Goal: Entertainment & Leisure: Consume media (video, audio)

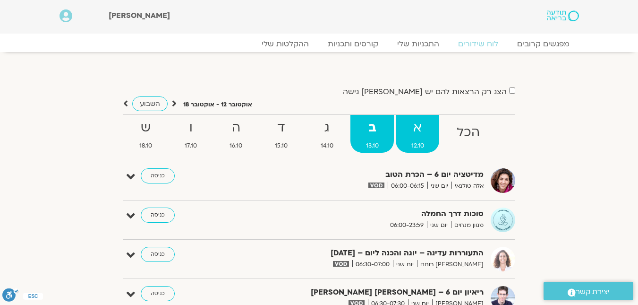
click at [408, 136] on strong "א" at bounding box center [417, 127] width 43 height 21
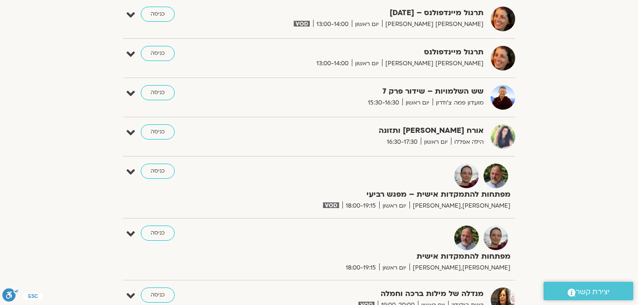
scroll to position [614, 0]
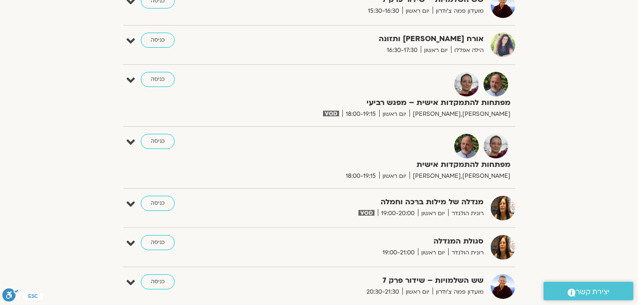
click at [413, 108] on strong "מפתחות להתמקדות אישית – מפגש רביעי" at bounding box center [394, 102] width 231 height 13
click at [168, 83] on link "כניסה" at bounding box center [158, 79] width 34 height 15
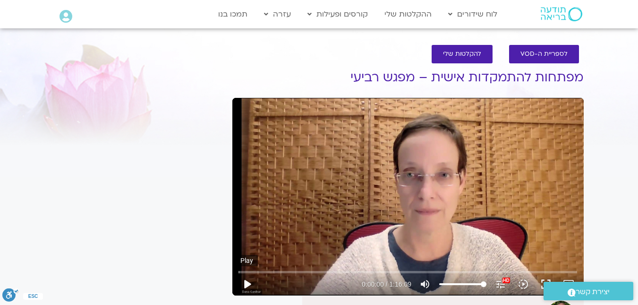
click at [247, 282] on button "play_arrow" at bounding box center [247, 284] width 23 height 23
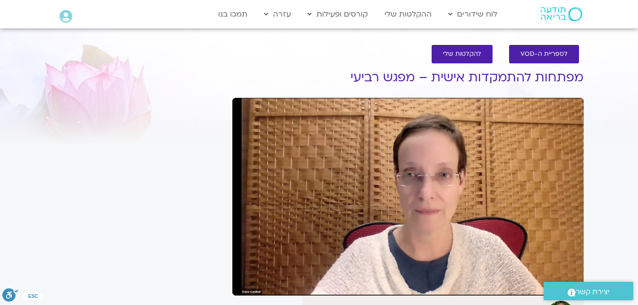
click at [573, 278] on div ".st0{fill:#FFFFFF;} יצירת קשר" at bounding box center [588, 291] width 99 height 28
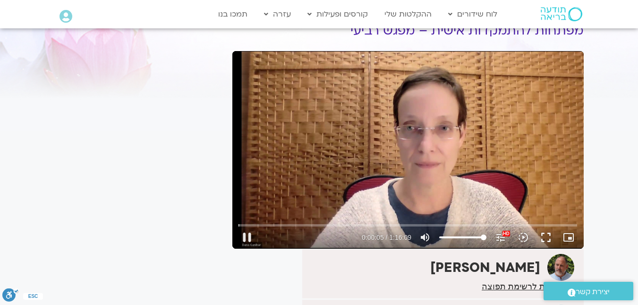
scroll to position [47, 0]
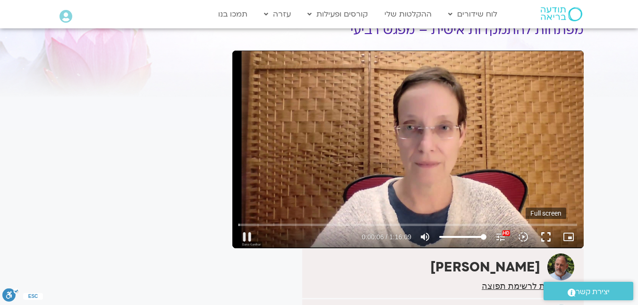
click at [549, 235] on button "fullscreen" at bounding box center [546, 236] width 23 height 23
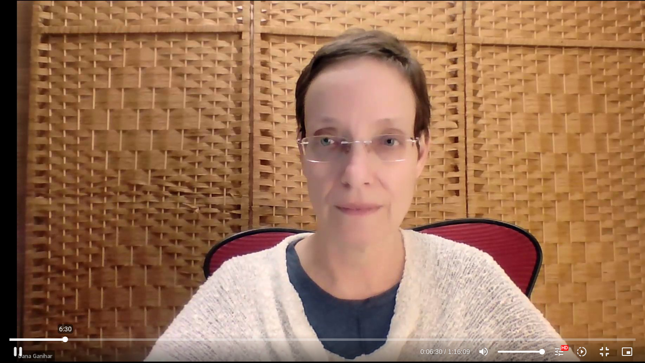
click at [65, 339] on input "Seek" at bounding box center [322, 339] width 627 height 6
click at [116, 339] on input "Seek" at bounding box center [322, 339] width 627 height 6
click at [195, 338] on input "Seek" at bounding box center [322, 339] width 627 height 6
click at [352, 337] on input "Seek" at bounding box center [322, 339] width 627 height 6
click at [303, 335] on div "Skip Ad 38:12 pause 0:41:43 / 1:16:09 volume_up Mute tune Resolution Auto 1080p…" at bounding box center [323, 347] width 632 height 31
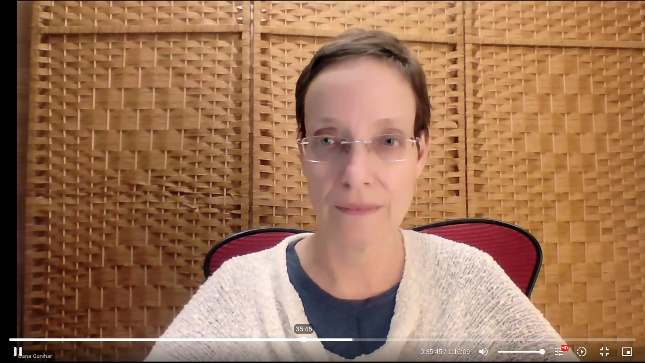
click at [304, 337] on input "Seek" at bounding box center [322, 339] width 627 height 6
click at [374, 302] on div "Skip Ad 41:33 pause 0:35:49 / 1:16:09 volume_up Mute tune Resolution Auto 1080p…" at bounding box center [322, 181] width 645 height 363
click at [374, 301] on div "Skip Ad 41:33 play_arrow 0:35:49 / 1:16:09 volume_up Mute tune Resolution Auto …" at bounding box center [322, 181] width 645 height 363
click at [426, 338] on input "Seek" at bounding box center [322, 339] width 627 height 6
click at [496, 339] on input "Seek" at bounding box center [322, 339] width 627 height 6
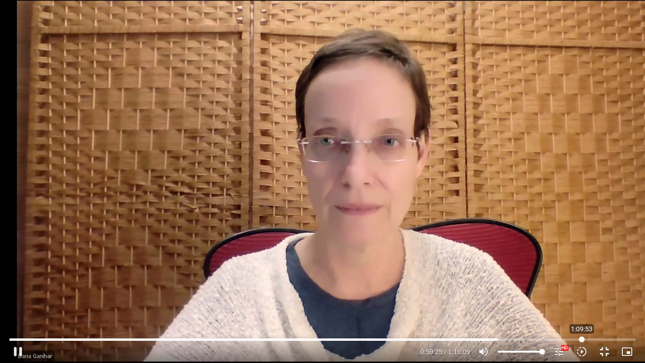
click at [582, 339] on input "Seek" at bounding box center [322, 339] width 627 height 6
click at [605, 337] on input "Seek" at bounding box center [322, 339] width 627 height 6
click at [599, 347] on button "fullscreen_exit" at bounding box center [604, 351] width 23 height 23
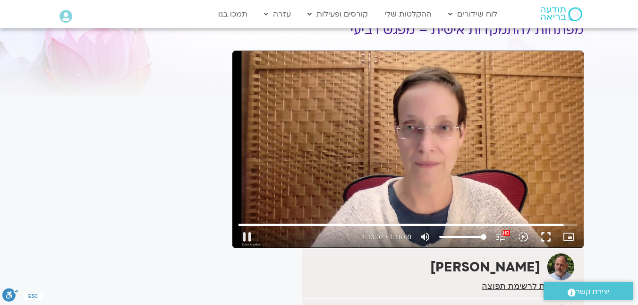
click at [365, 145] on div "Skip Ad 40:30 pause 1:13:02 / 1:16:09 volume_up Mute tune Resolution Auto 1080p…" at bounding box center [407, 149] width 351 height 197
type input "4382.723042"
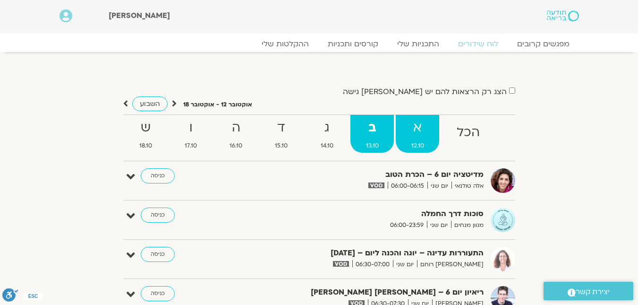
click at [429, 131] on strong "א" at bounding box center [417, 127] width 43 height 21
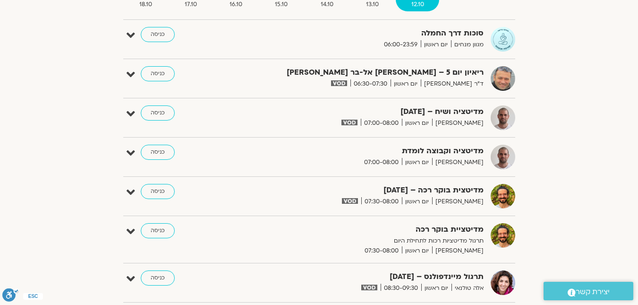
scroll to position [142, 0]
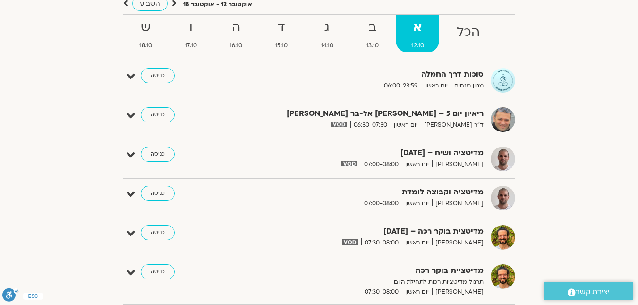
scroll to position [0, 0]
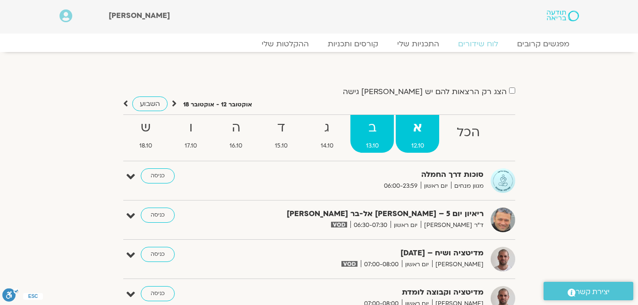
click at [384, 130] on strong "ב" at bounding box center [371, 127] width 43 height 21
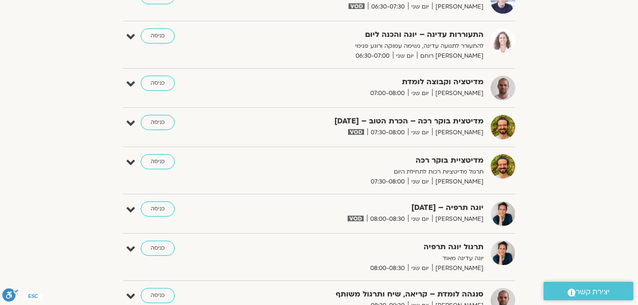
scroll to position [249, 0]
